Goal: Information Seeking & Learning: Understand process/instructions

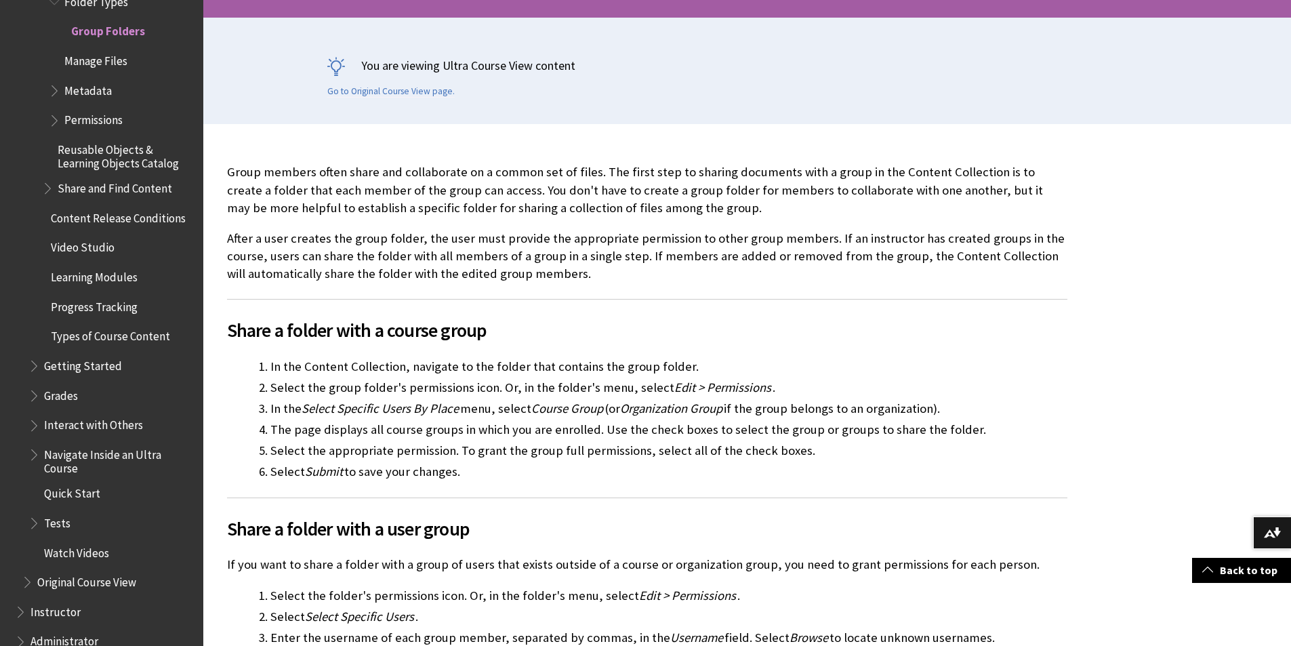
scroll to position [271, 0]
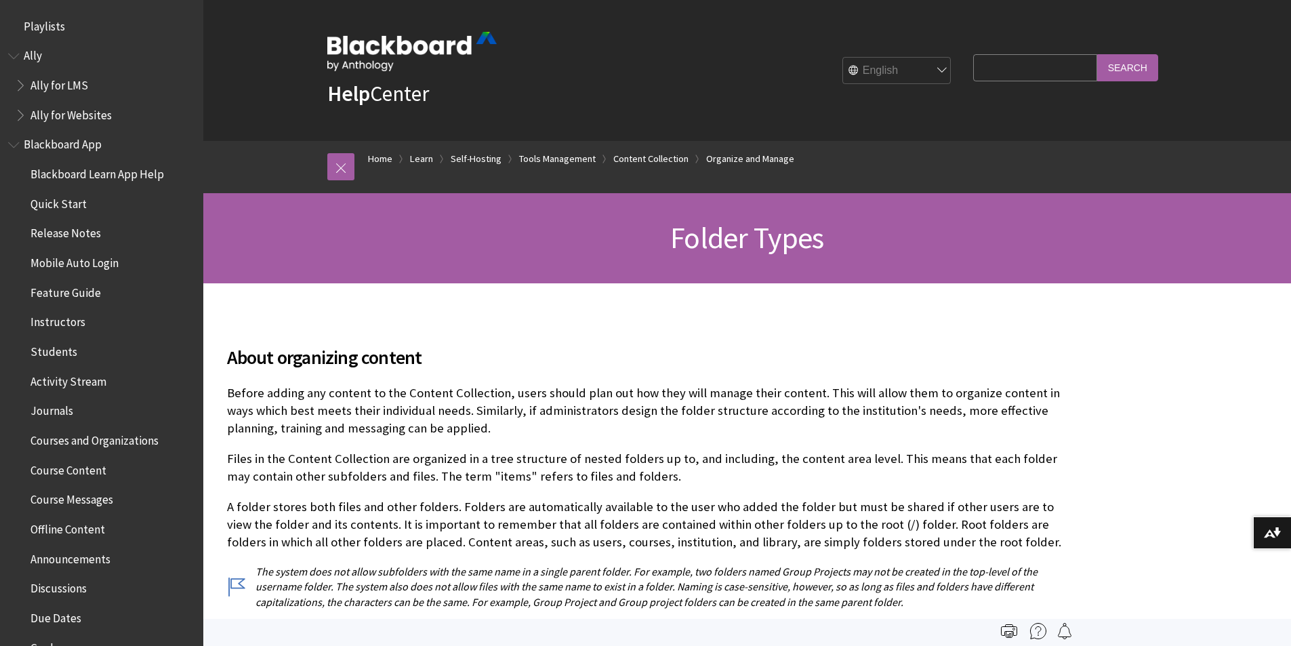
scroll to position [2741, 0]
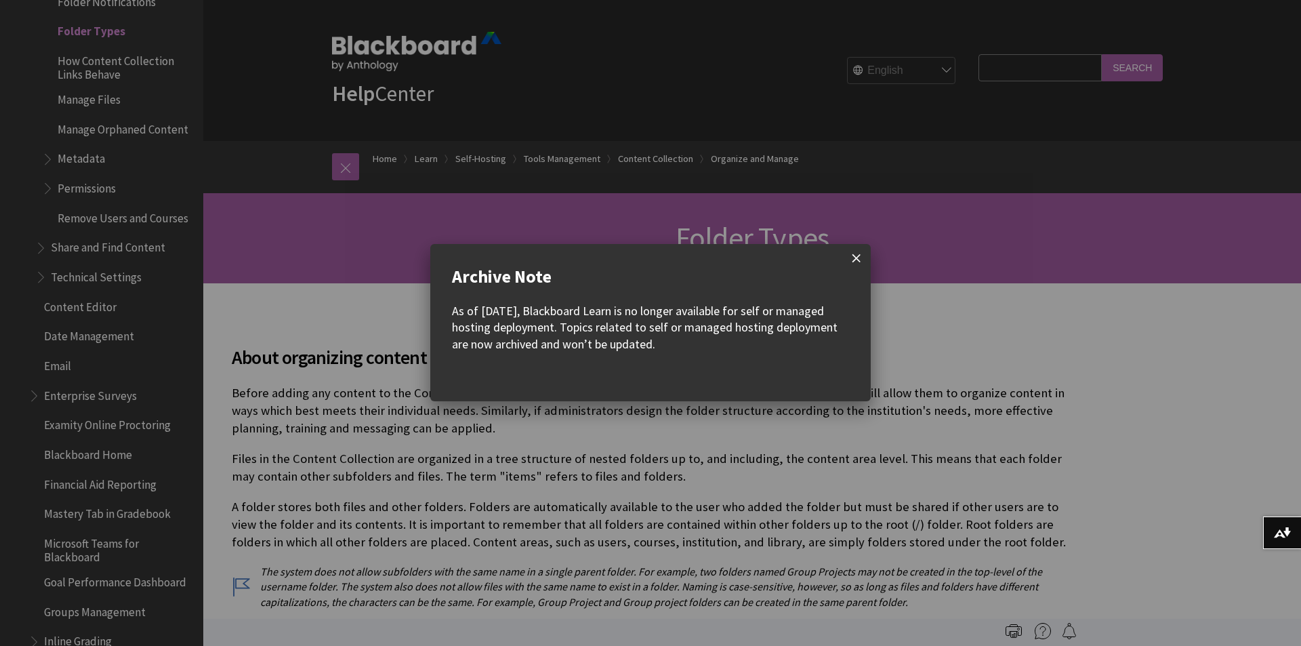
click at [861, 256] on span at bounding box center [856, 258] width 28 height 28
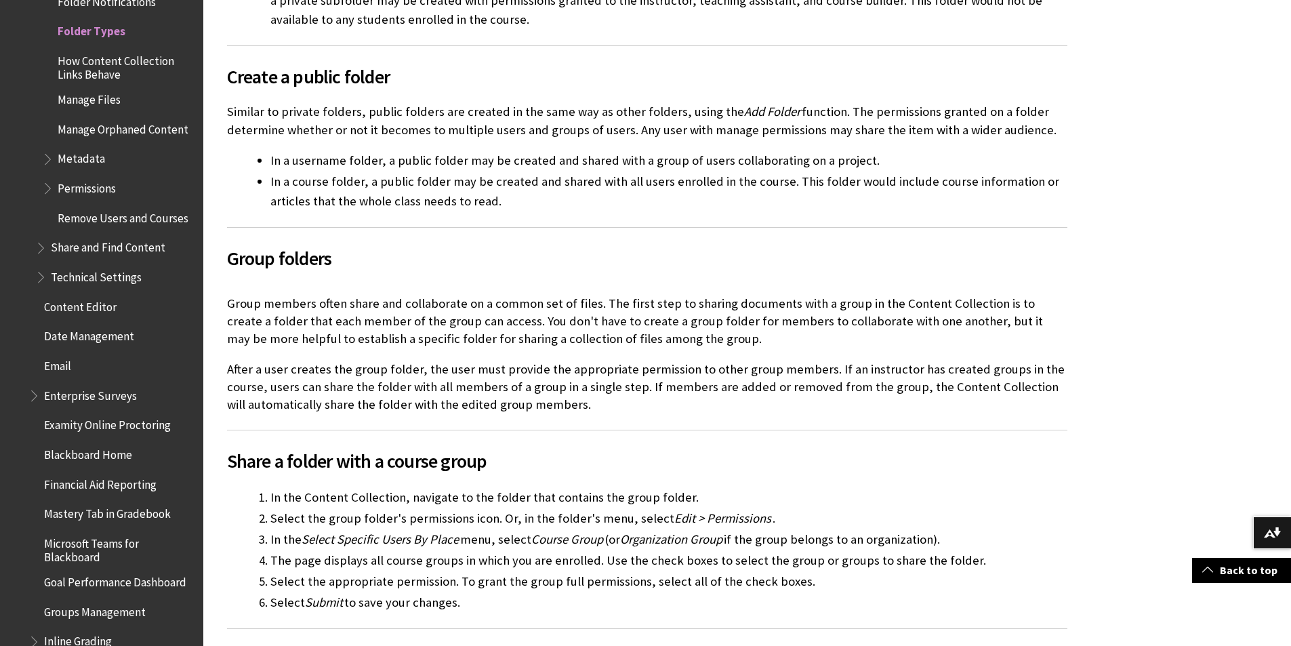
scroll to position [1016, 0]
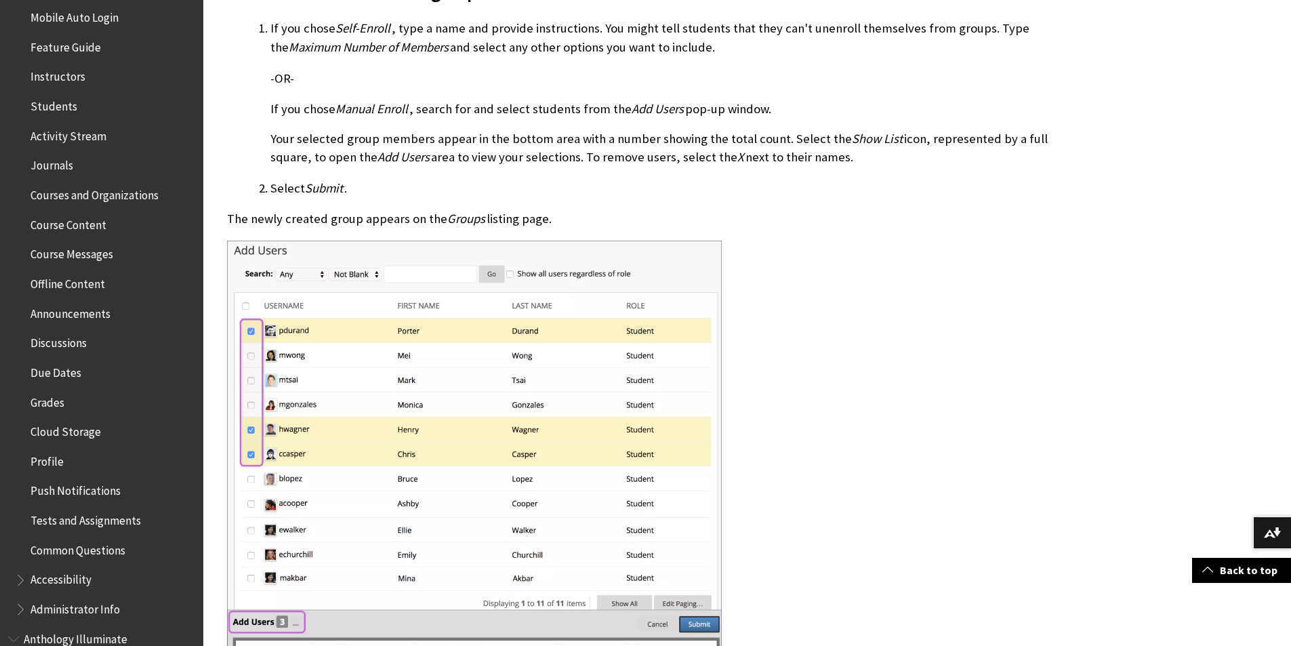
scroll to position [178, 0]
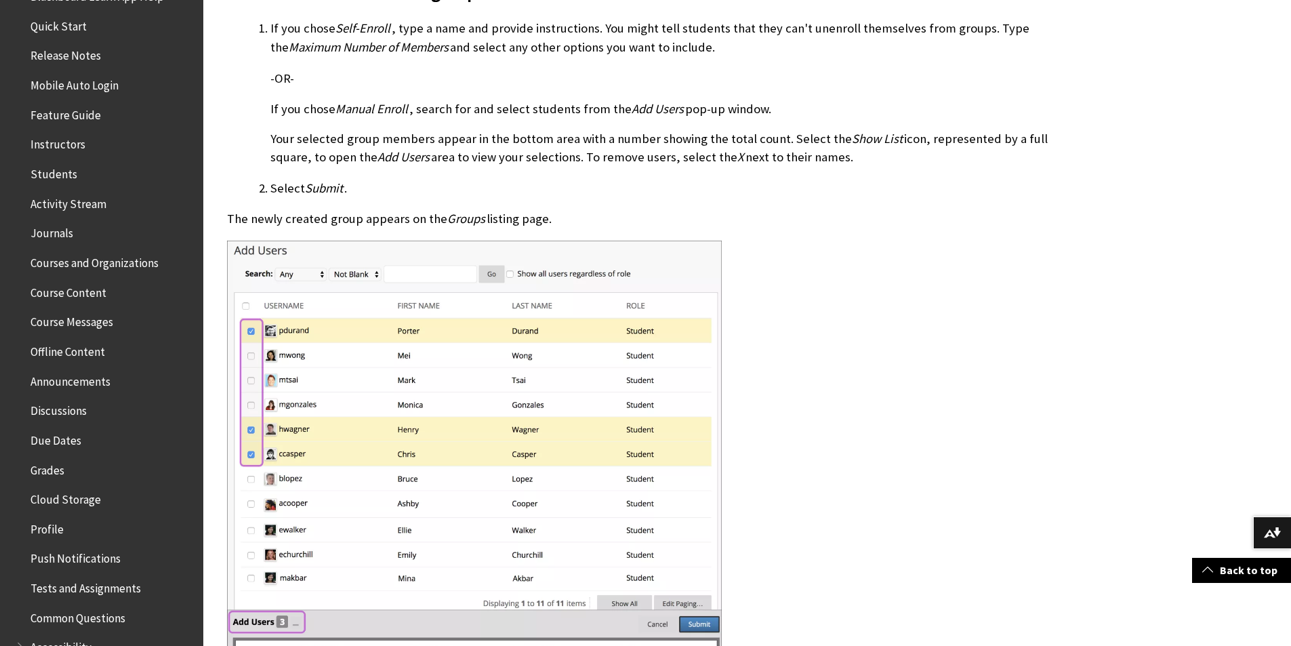
click at [150, 264] on span "Courses and Organizations" at bounding box center [94, 260] width 128 height 18
